Goal: Task Accomplishment & Management: Use online tool/utility

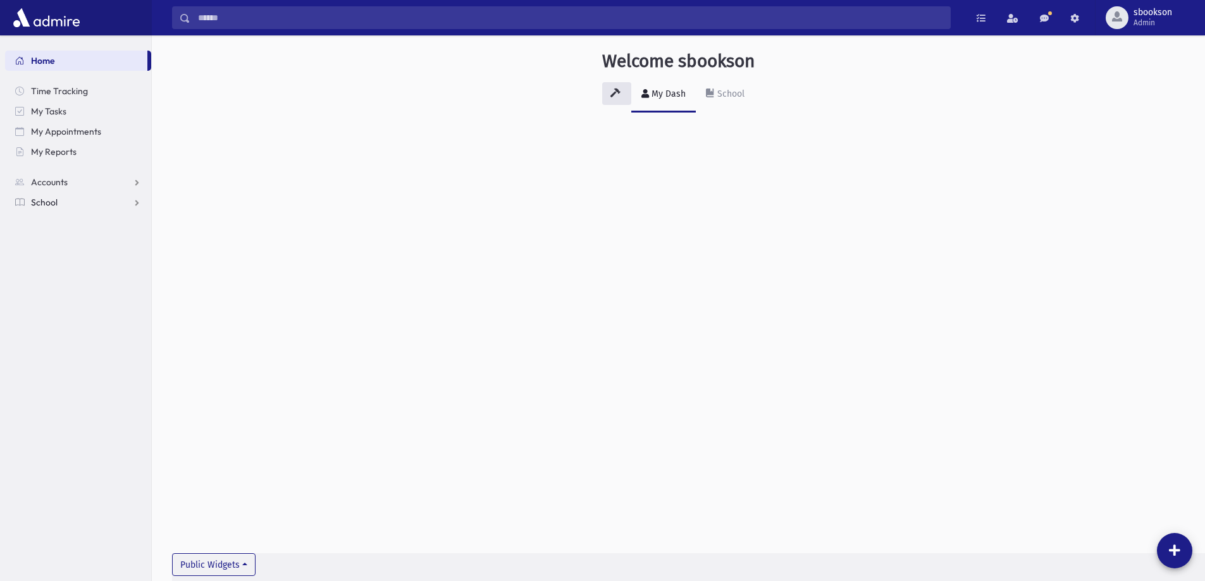
click at [65, 204] on link "School" at bounding box center [78, 202] width 146 height 20
click at [76, 235] on link "Attendance" at bounding box center [78, 243] width 146 height 20
click at [54, 263] on span "Entry" at bounding box center [59, 262] width 22 height 11
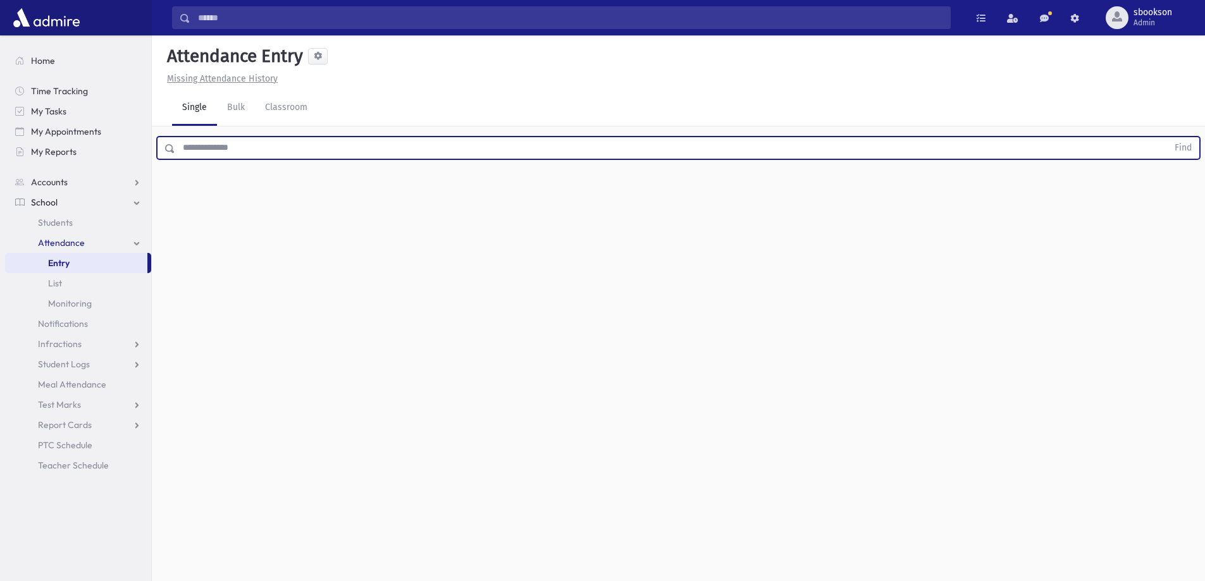
click at [306, 152] on input "text" at bounding box center [671, 148] width 993 height 23
type input "*****"
click at [1167, 137] on button "Find" at bounding box center [1183, 148] width 32 height 22
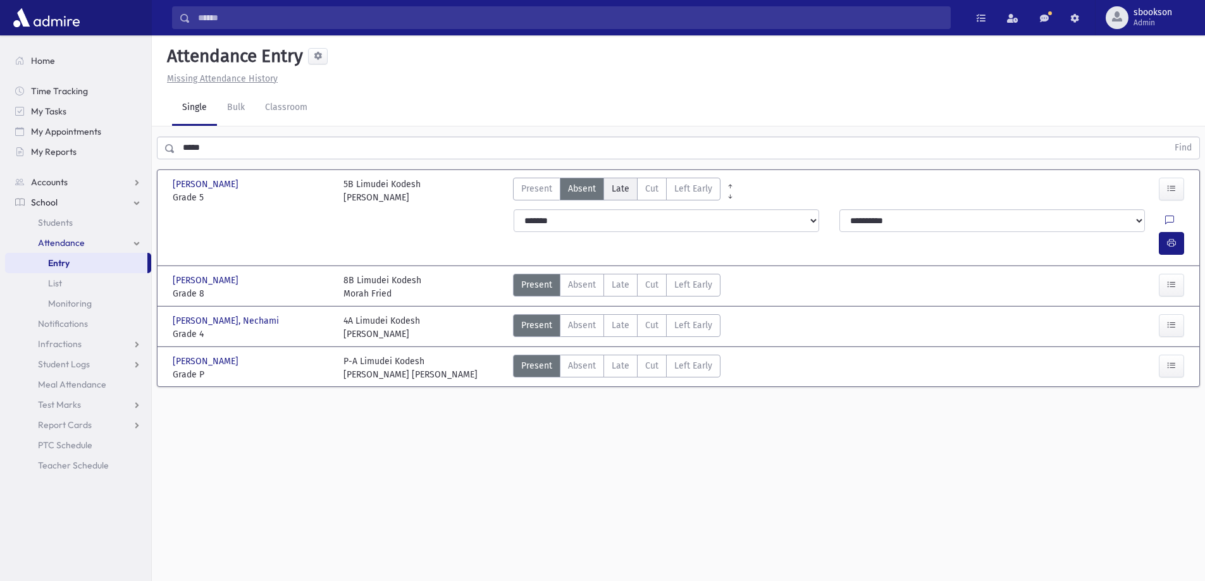
click at [614, 194] on span "Late" at bounding box center [621, 188] width 18 height 13
click at [1178, 232] on button "button" at bounding box center [1171, 243] width 25 height 23
